Goal: Information Seeking & Learning: Learn about a topic

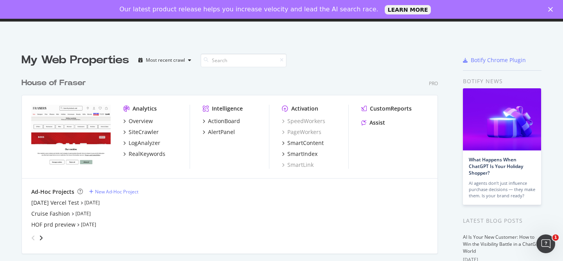
scroll to position [5, 0]
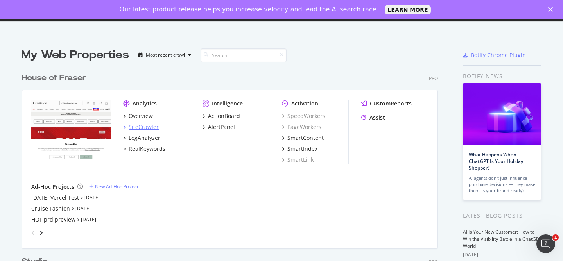
click at [152, 128] on div "SiteCrawler" at bounding box center [144, 127] width 30 height 8
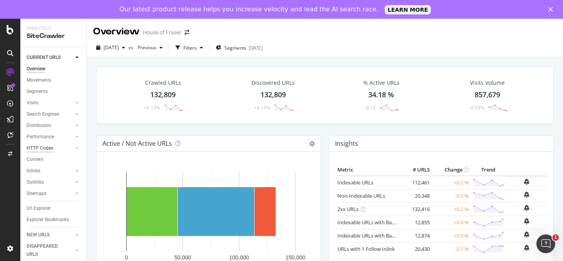
click at [51, 145] on div "HTTP Codes" at bounding box center [40, 148] width 27 height 8
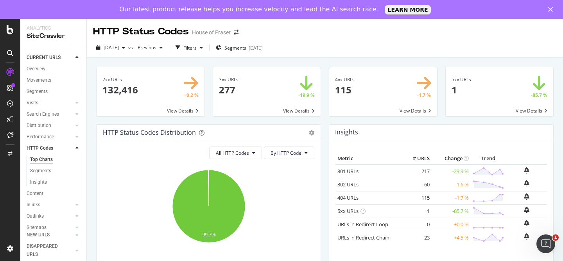
click at [272, 95] on span at bounding box center [267, 91] width 108 height 49
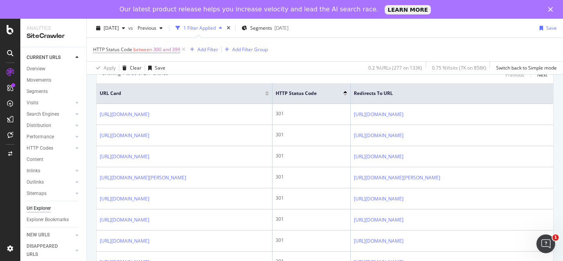
scroll to position [170, 0]
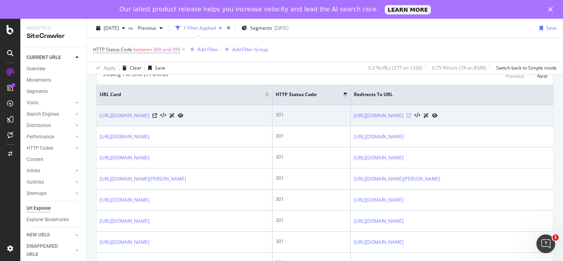
click at [411, 118] on icon at bounding box center [408, 115] width 5 height 5
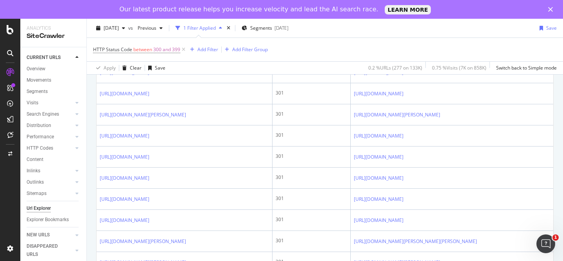
scroll to position [0, 0]
